Goal: Task Accomplishment & Management: Manage account settings

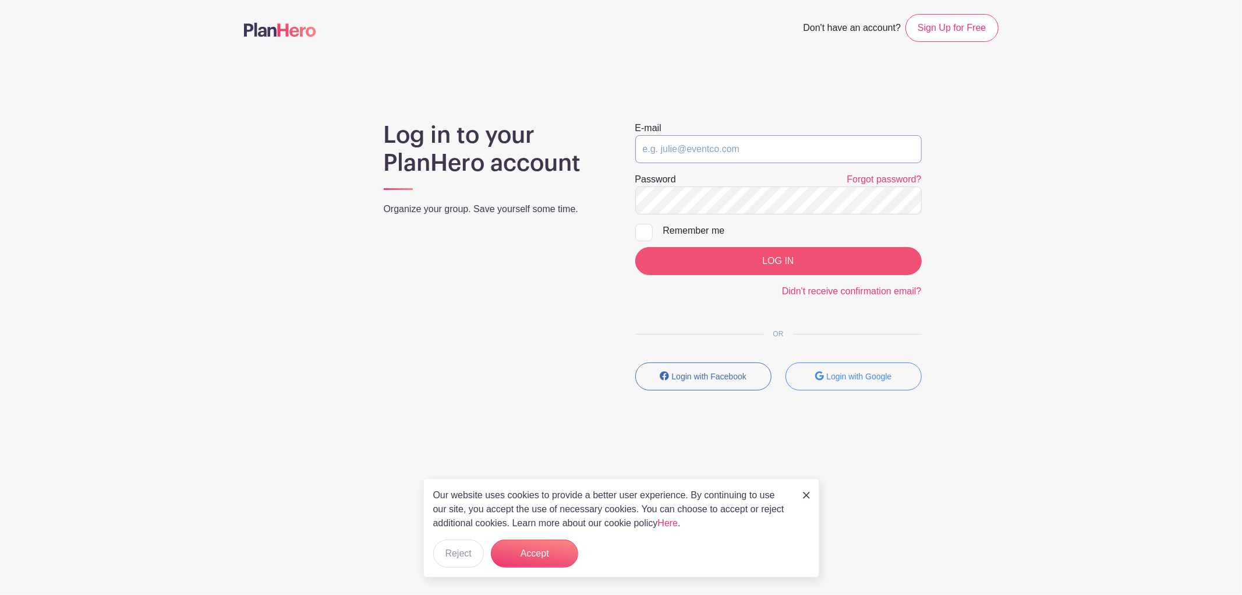
type input "[PERSON_NAME][EMAIL_ADDRESS][DOMAIN_NAME]"
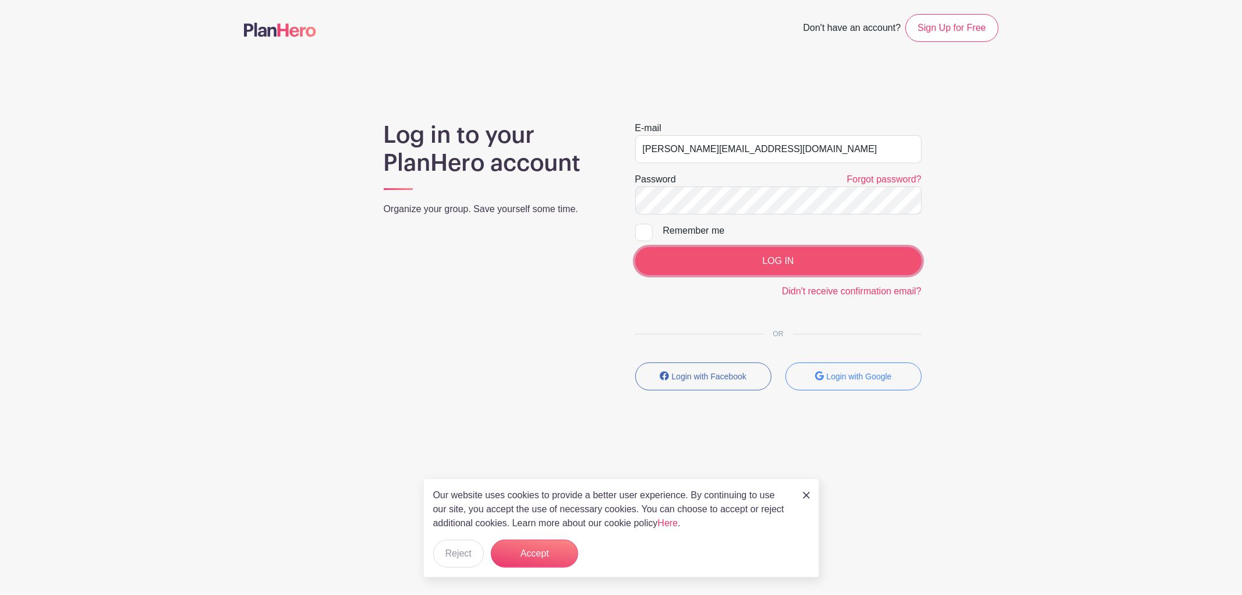
click at [806, 265] on input "LOG IN" at bounding box center [778, 261] width 287 height 28
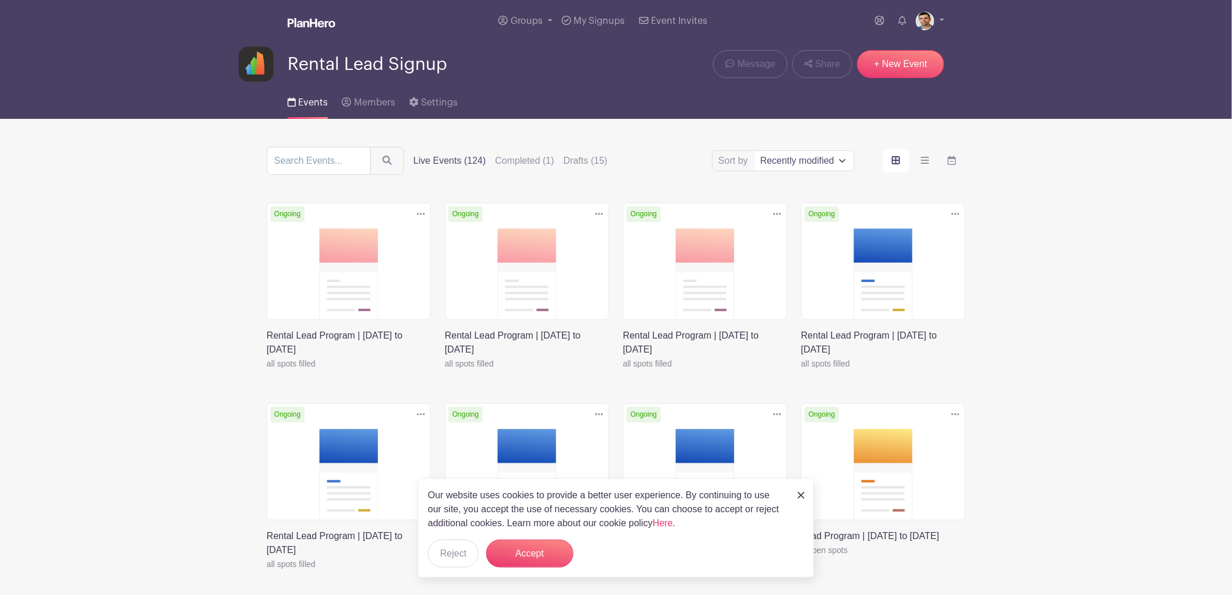
click at [422, 213] on icon at bounding box center [421, 213] width 8 height 9
click at [391, 241] on link "Duplicate" at bounding box center [383, 239] width 92 height 19
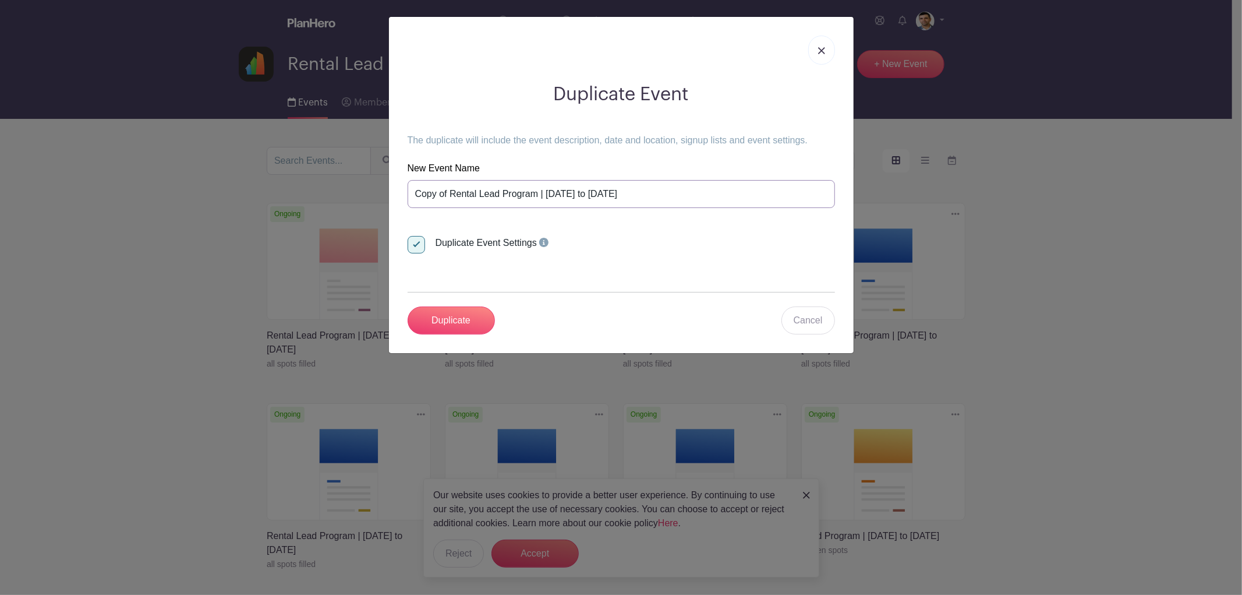
click at [590, 198] on input "Copy of Rental Lead Program | [DATE] to [DATE]" at bounding box center [622, 194] width 428 height 28
paste input "Rental Lead Program | [DATE] to [DATE]"
type input "Rental Lead Program | [DATE] to [DATE]"
click at [428, 324] on input "Duplicate" at bounding box center [451, 320] width 87 height 28
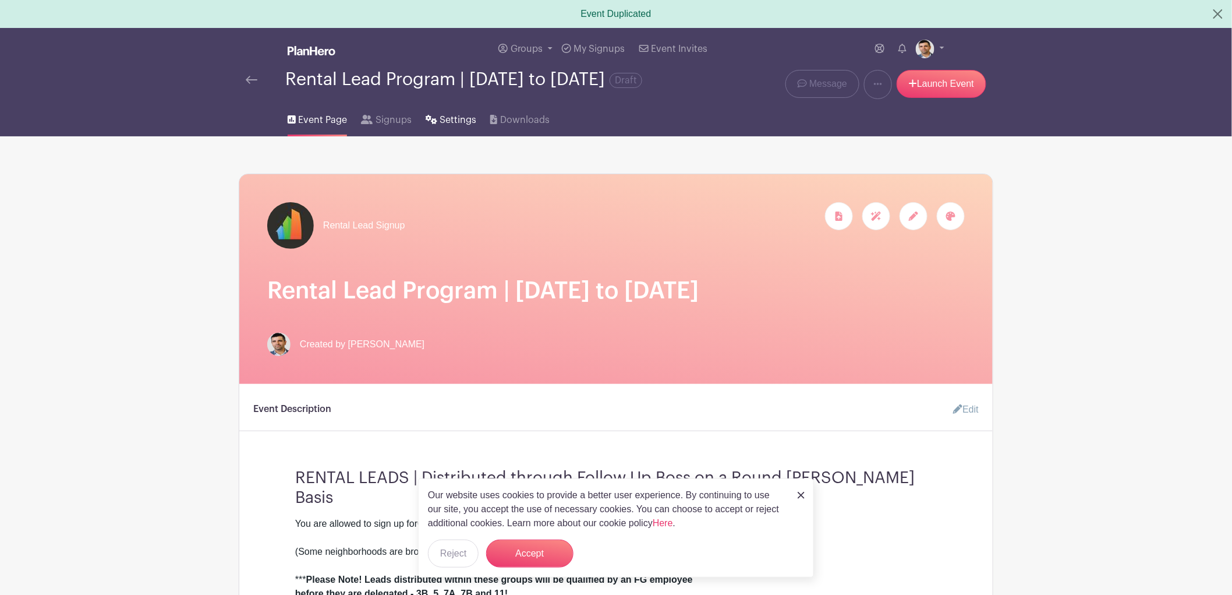
click at [467, 127] on span "Settings" at bounding box center [458, 120] width 37 height 14
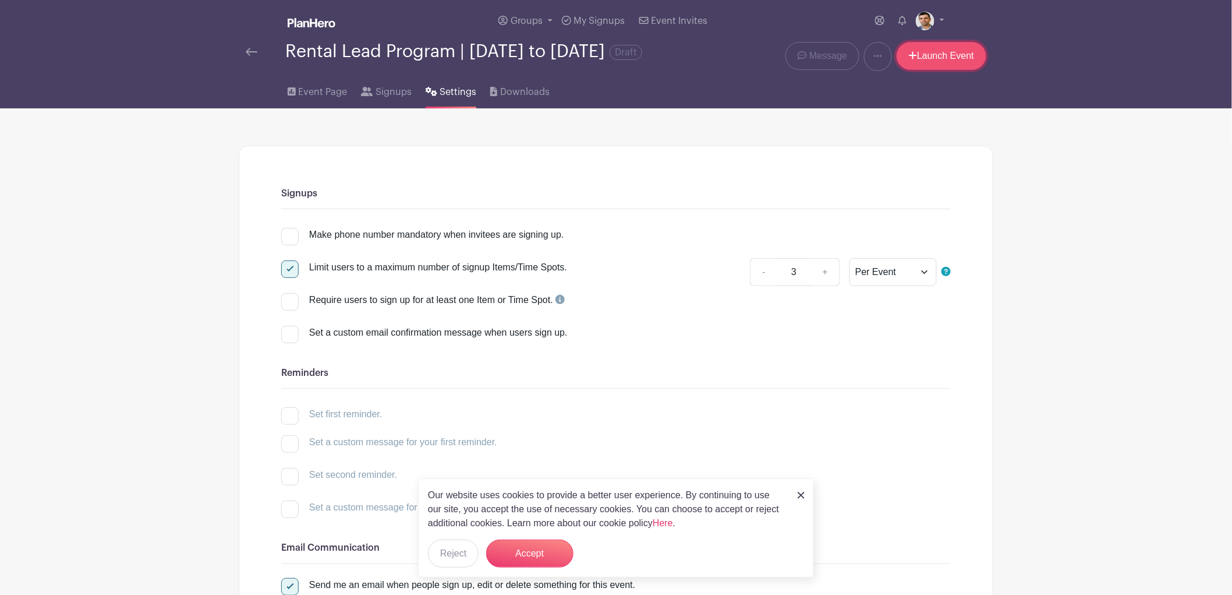
click at [941, 64] on link "Launch Event" at bounding box center [942, 56] width 90 height 28
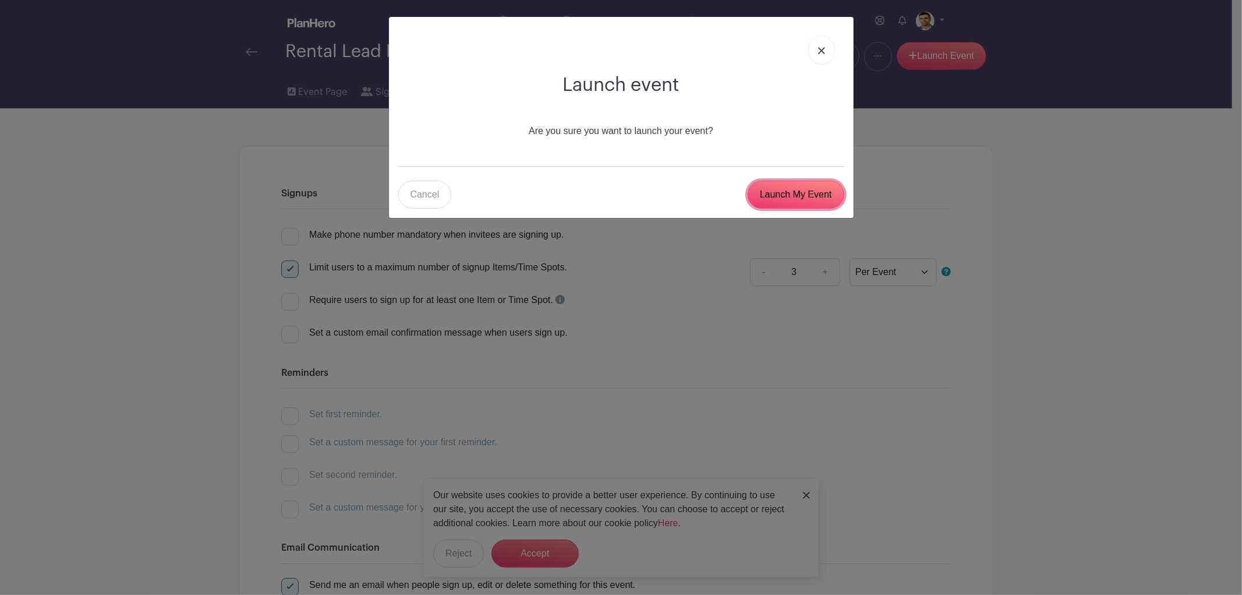
click at [795, 184] on input "Launch My Event" at bounding box center [796, 195] width 97 height 28
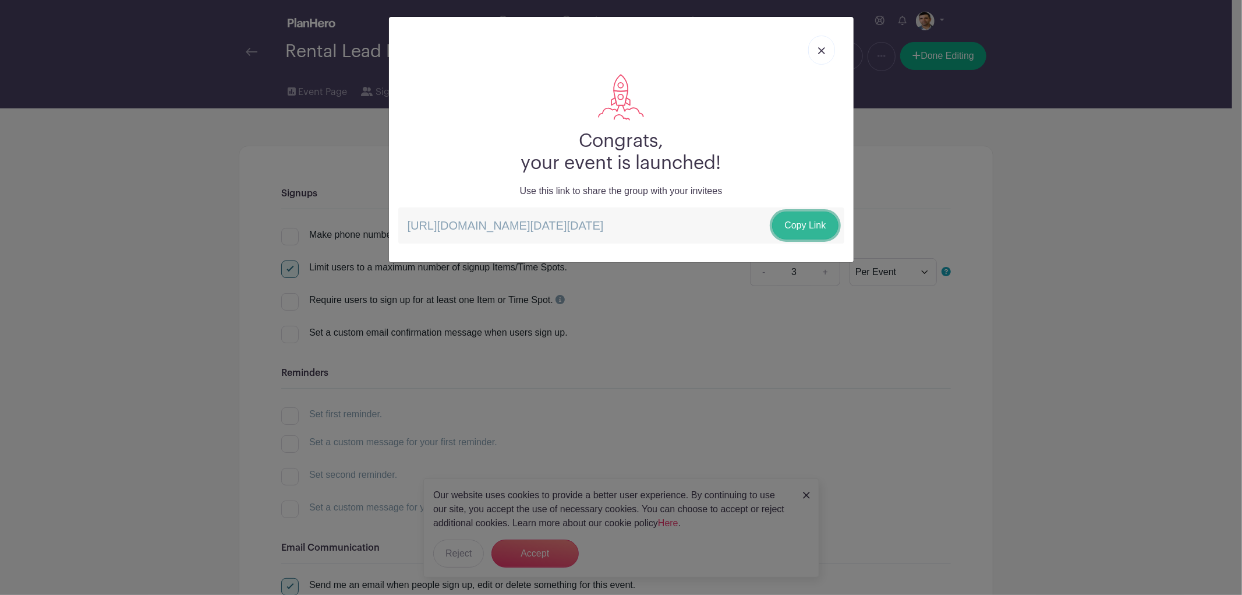
click at [811, 227] on link "Copy Link" at bounding box center [805, 225] width 66 height 28
click at [1055, 174] on div "Congrats, your event is launched! Use this link to share the group with your in…" at bounding box center [621, 297] width 1242 height 595
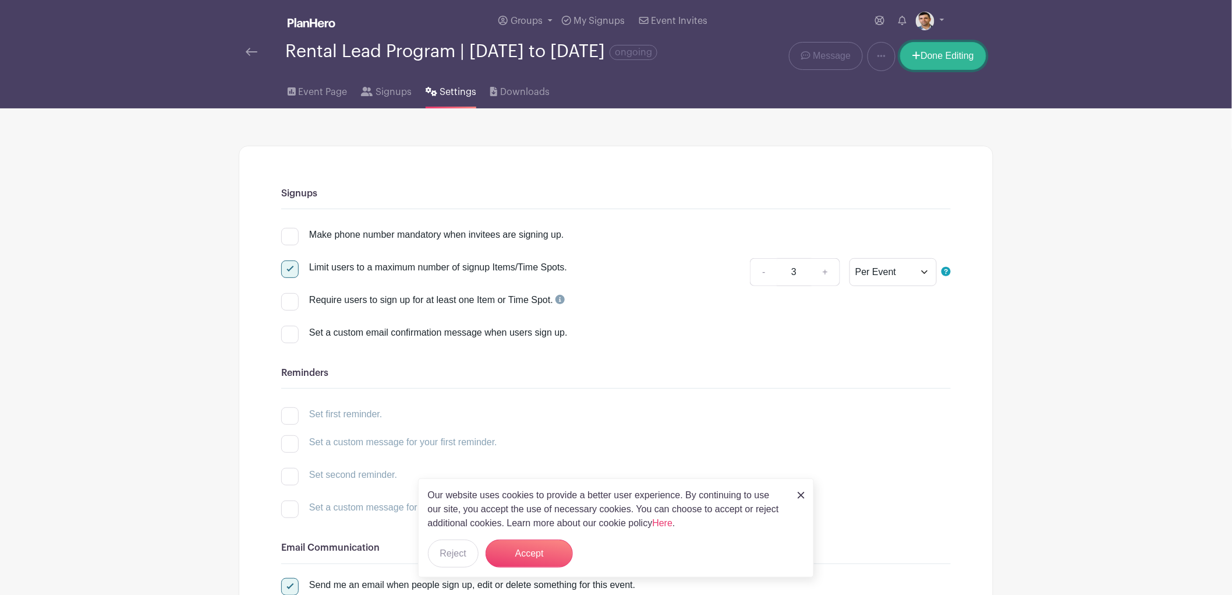
click at [940, 58] on link "Done Editing" at bounding box center [943, 56] width 86 height 28
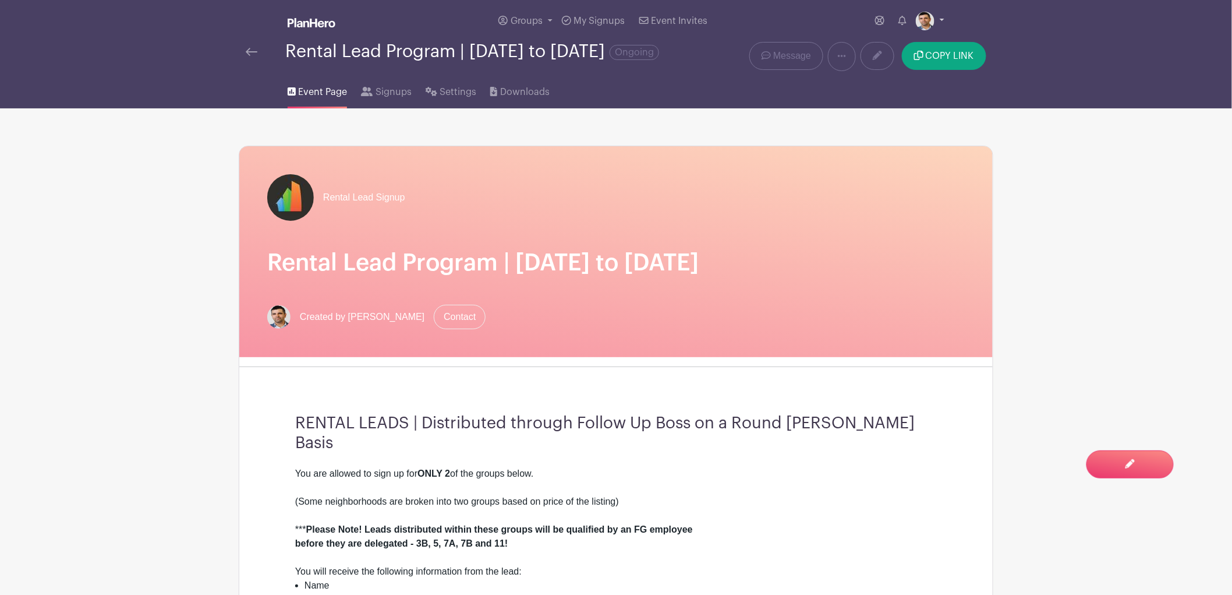
click at [941, 26] on link at bounding box center [930, 21] width 29 height 19
click at [920, 103] on link "Logout" at bounding box center [898, 95] width 92 height 19
